Goal: Check status: Check status

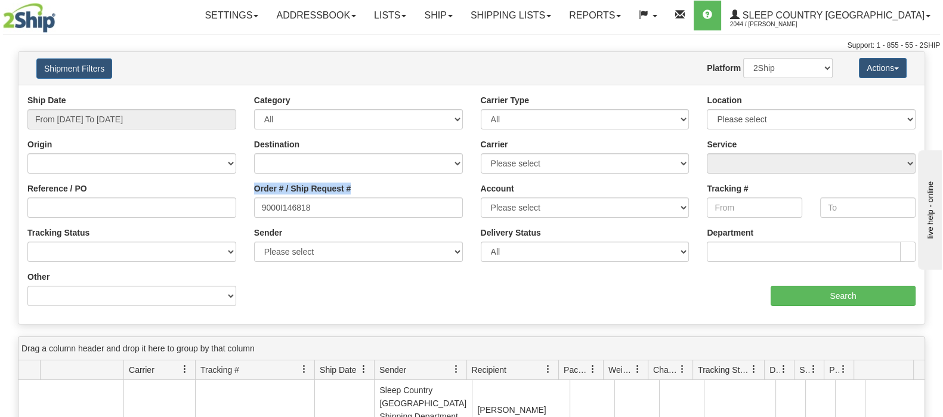
drag, startPoint x: 326, startPoint y: 195, endPoint x: 233, endPoint y: 195, distance: 92.5
click at [233, 94] on div "Reference / PO Order # / Ship Request # 9000I146818 Account Please select [GEOG…" at bounding box center [471, 94] width 906 height 0
drag, startPoint x: 326, startPoint y: 212, endPoint x: 236, endPoint y: 208, distance: 90.8
click at [236, 94] on div "Reference / PO Order # / Ship Request # 9000I146818 Account Please select [GEOG…" at bounding box center [471, 94] width 906 height 0
paste input "53094"
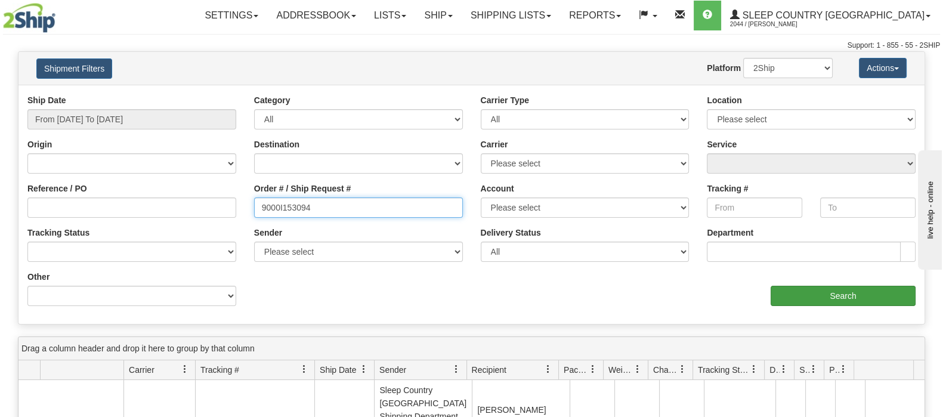
type input "9000I153094"
click at [802, 302] on input "Search" at bounding box center [843, 296] width 145 height 20
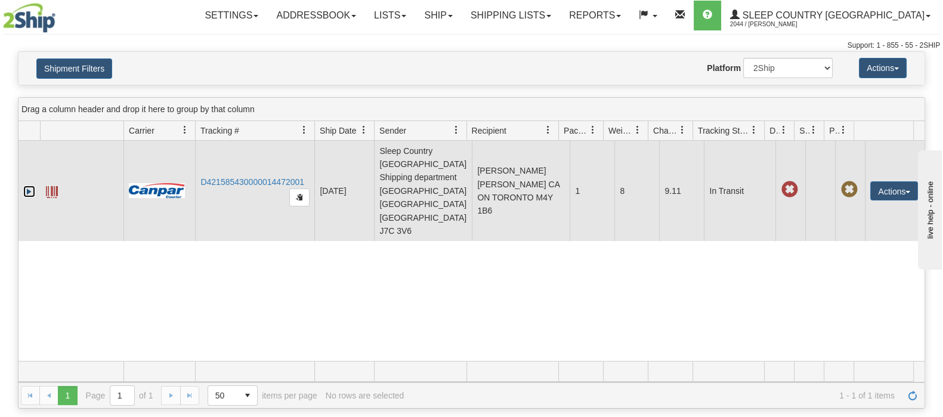
drag, startPoint x: 25, startPoint y: 183, endPoint x: 43, endPoint y: 188, distance: 18.7
click at [26, 186] on link "Expand" at bounding box center [29, 192] width 12 height 12
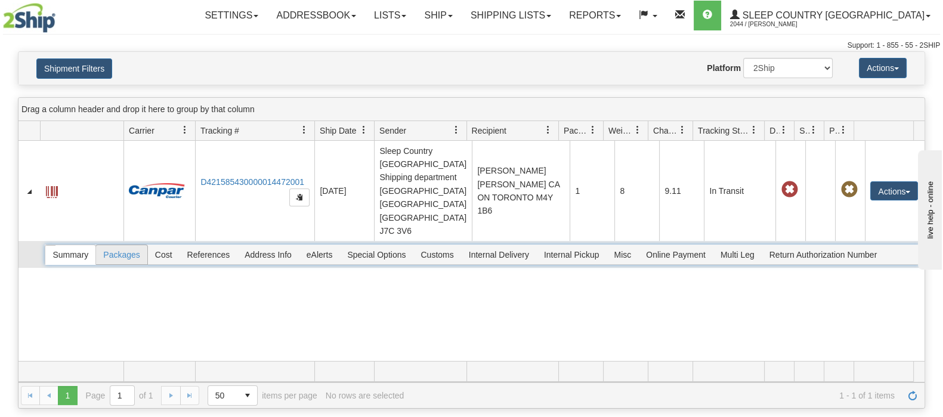
click at [127, 245] on span "Packages" at bounding box center [121, 254] width 51 height 19
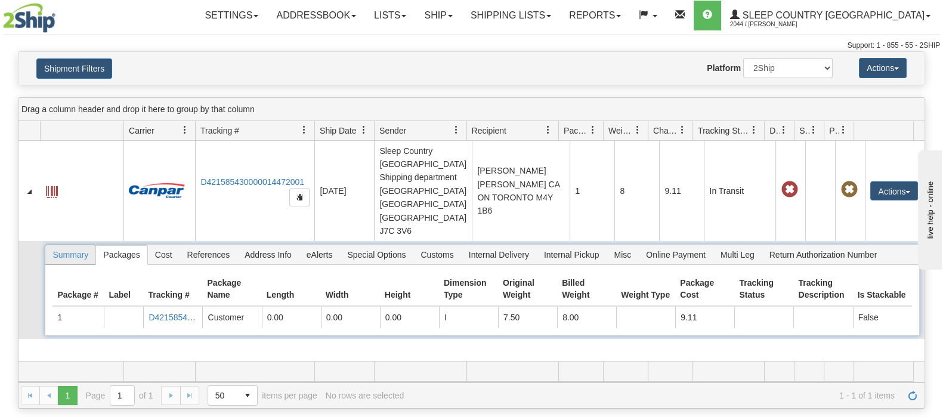
click at [84, 245] on span "Summary" at bounding box center [70, 254] width 50 height 19
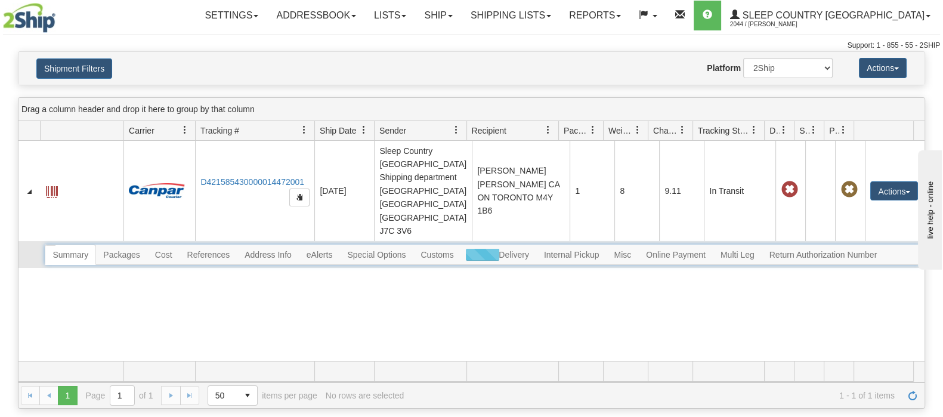
click at [168, 245] on div at bounding box center [482, 255] width 874 height 20
